Goal: Task Accomplishment & Management: Use online tool/utility

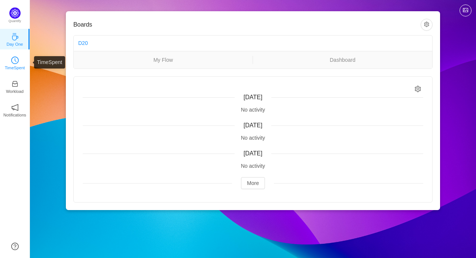
click at [16, 62] on icon "icon: clock-circle" at bounding box center [14, 60] width 7 height 7
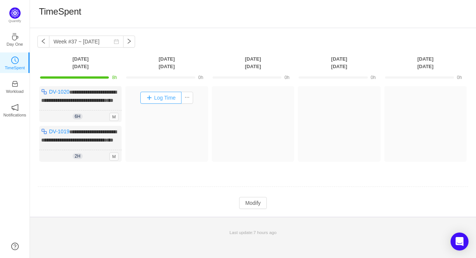
click at [150, 99] on button "Log Time" at bounding box center [161, 98] width 42 height 12
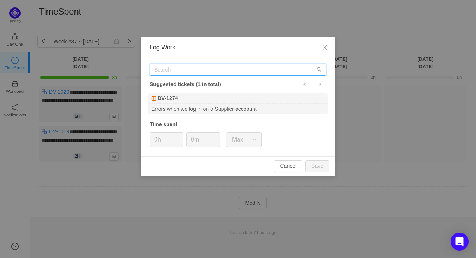
click at [182, 75] on input "text" at bounding box center [238, 70] width 177 height 12
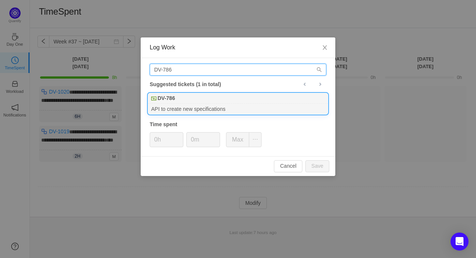
type input "DV-786"
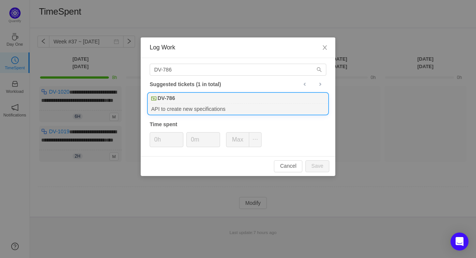
click at [174, 103] on div "DV-786" at bounding box center [238, 98] width 180 height 10
click at [309, 171] on button "Save" at bounding box center [318, 166] width 24 height 12
type input "0h"
